Goal: Task Accomplishment & Management: Manage account settings

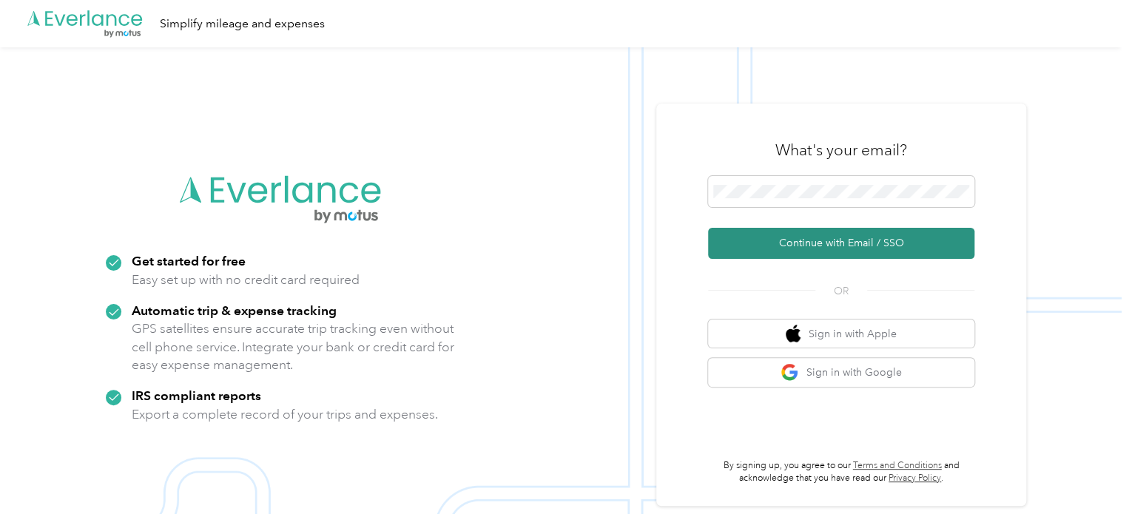
click at [806, 236] on button "Continue with Email / SSO" at bounding box center [841, 243] width 266 height 31
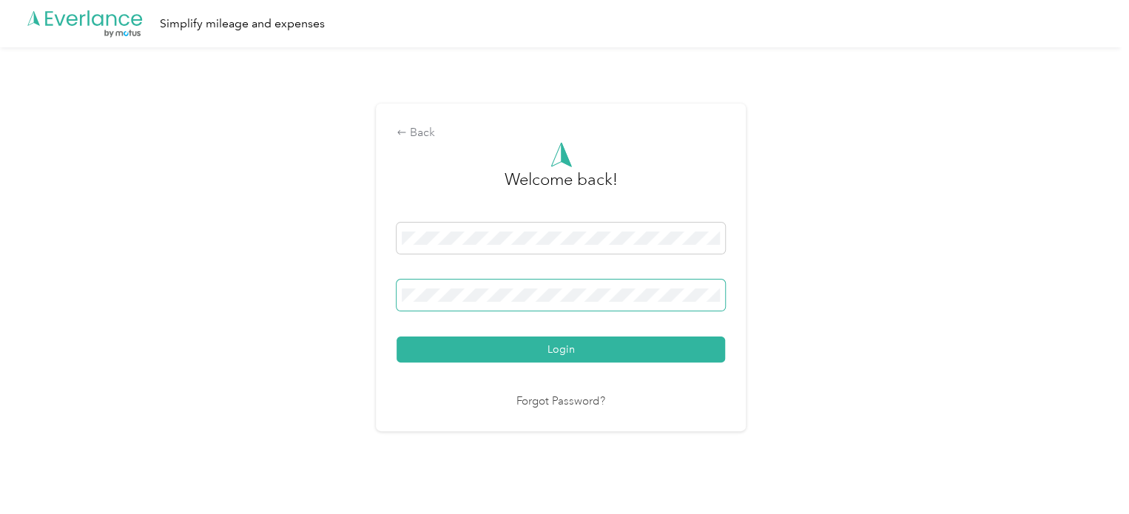
click at [397, 337] on button "Login" at bounding box center [561, 350] width 328 height 26
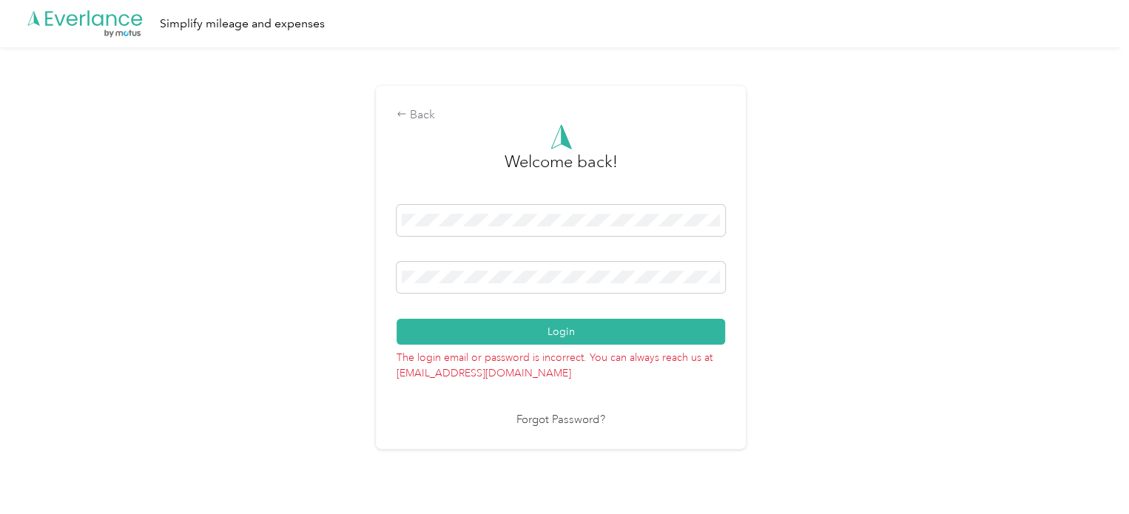
click at [386, 276] on div "Back Welcome back! Login The login email or password is incorrect. You can alwa…" at bounding box center [561, 267] width 370 height 363
click at [397, 319] on button "Login" at bounding box center [561, 332] width 328 height 26
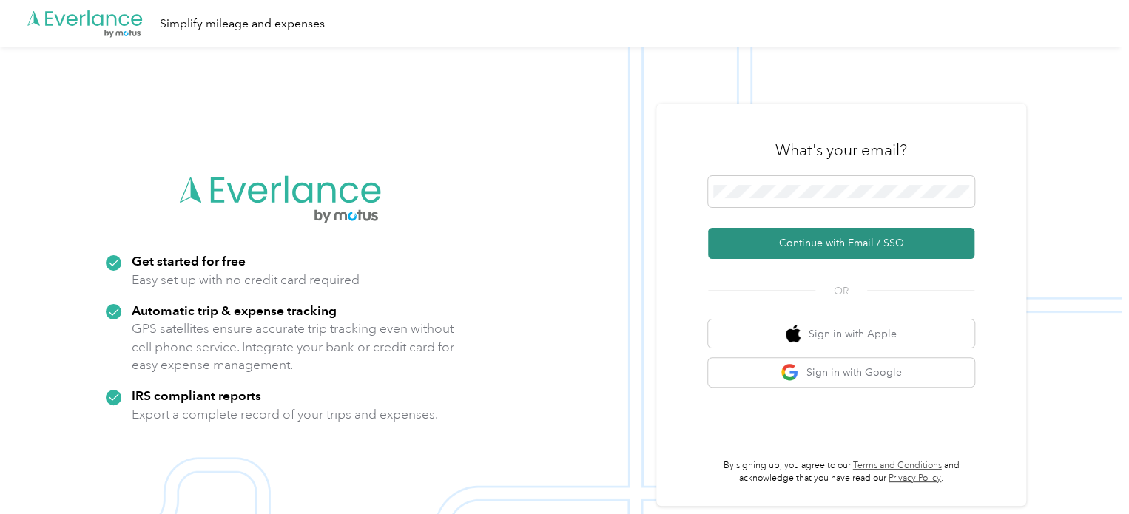
click at [832, 245] on button "Continue with Email / SSO" at bounding box center [841, 243] width 266 height 31
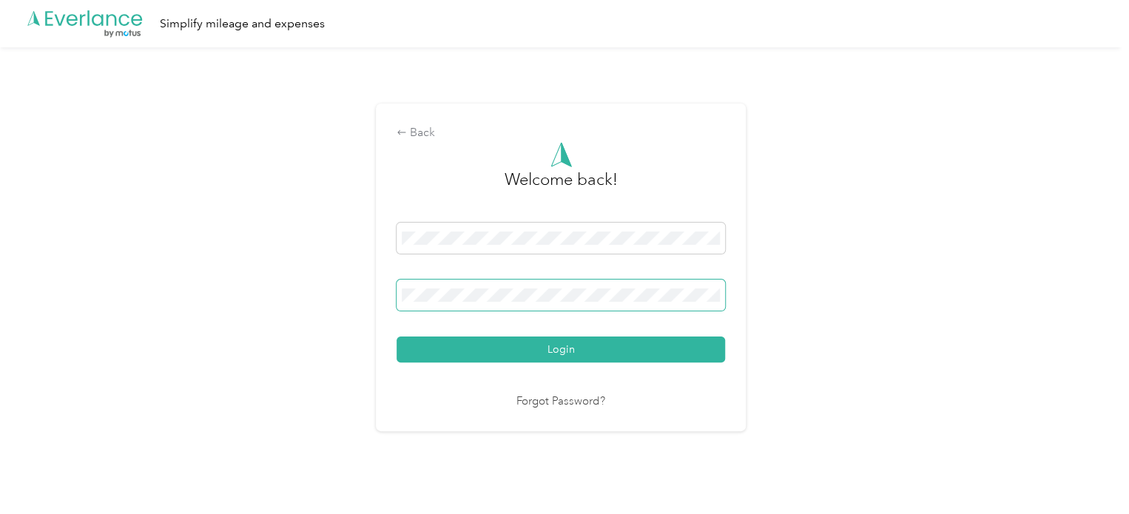
click at [397, 337] on button "Login" at bounding box center [561, 350] width 328 height 26
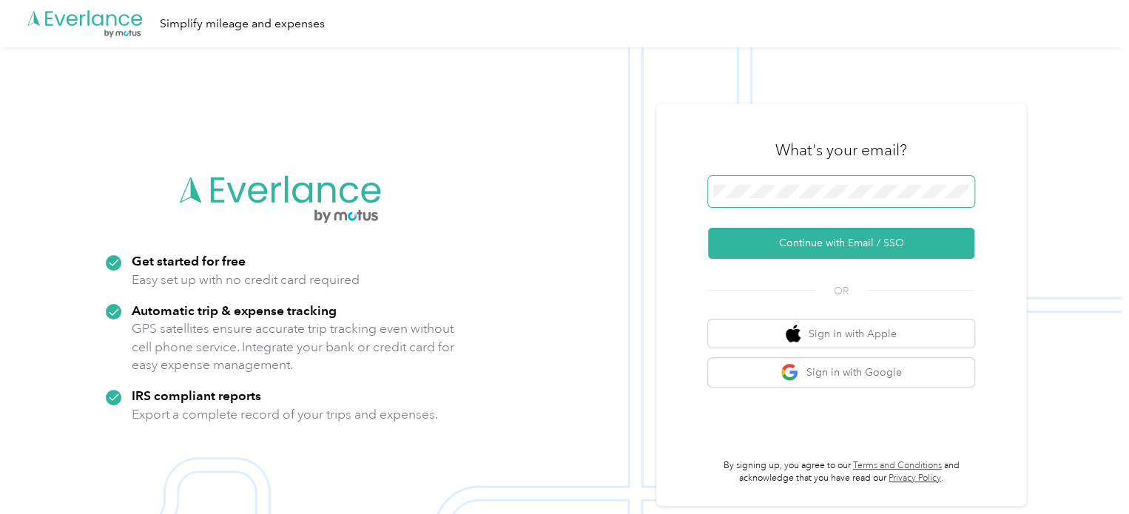
click at [813, 198] on span at bounding box center [841, 191] width 266 height 31
